Goal: Find specific page/section: Find specific page/section

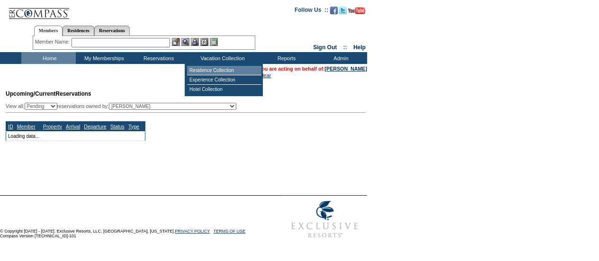
click at [206, 70] on td "Residence Collection" at bounding box center [224, 70] width 74 height 9
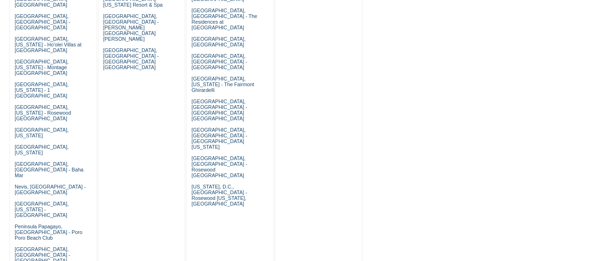
scroll to position [329, 0]
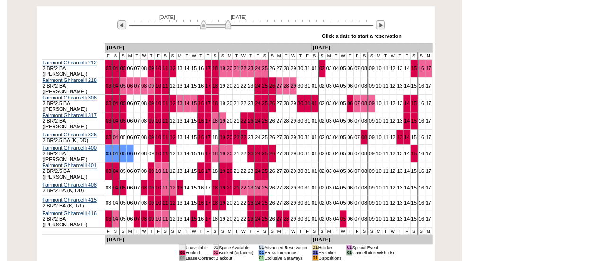
scroll to position [191, 0]
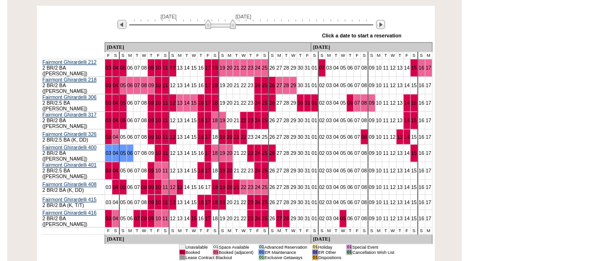
drag, startPoint x: 216, startPoint y: 26, endPoint x: 222, endPoint y: 26, distance: 5.7
click at [222, 26] on img at bounding box center [220, 23] width 31 height 9
